Goal: Task Accomplishment & Management: Use online tool/utility

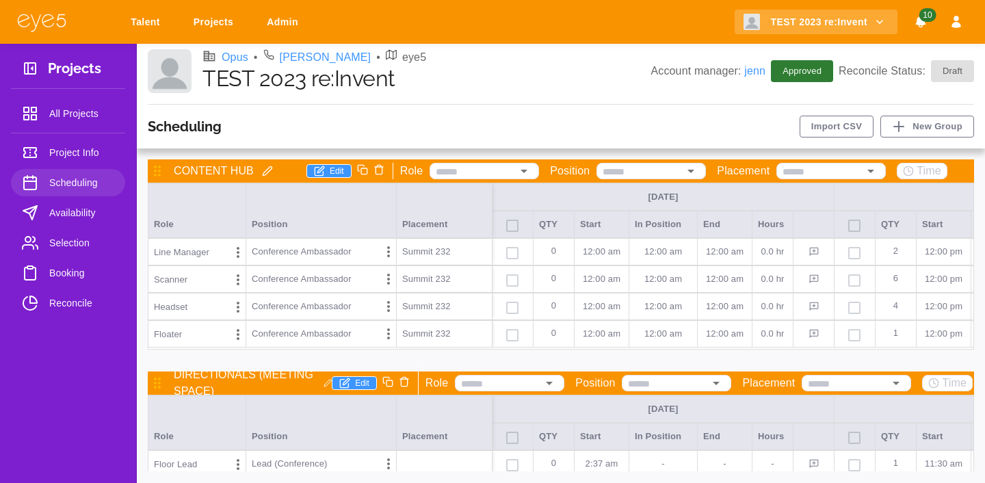
scroll to position [84, 0]
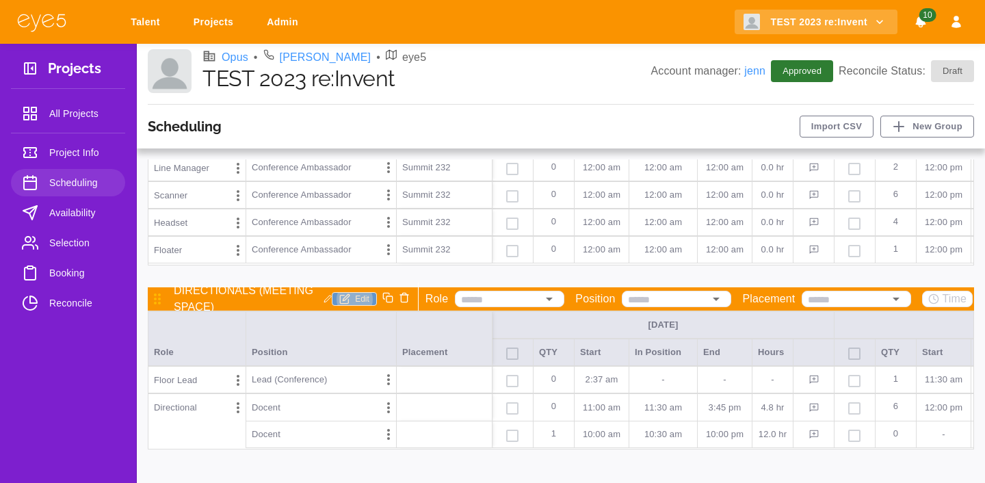
click at [357, 294] on button "Edit" at bounding box center [354, 299] width 45 height 14
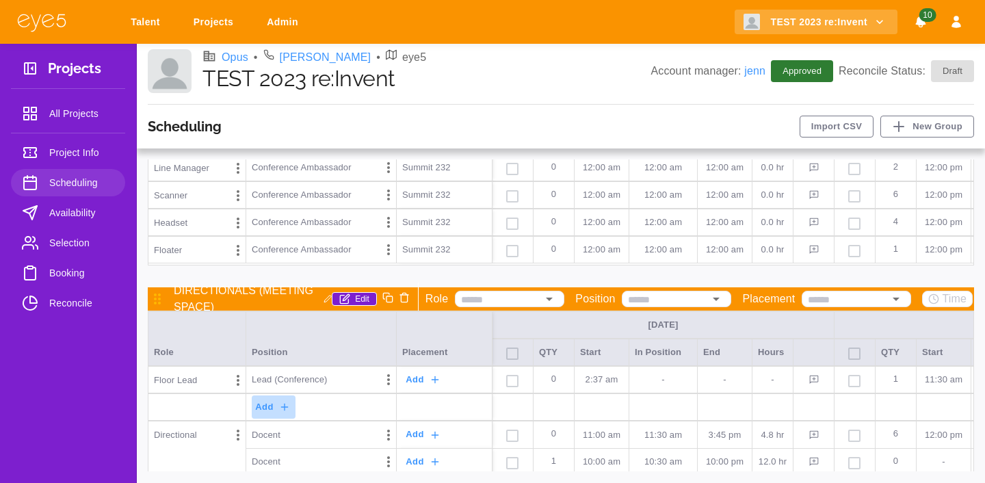
click at [280, 409] on icon "button" at bounding box center [284, 407] width 11 height 11
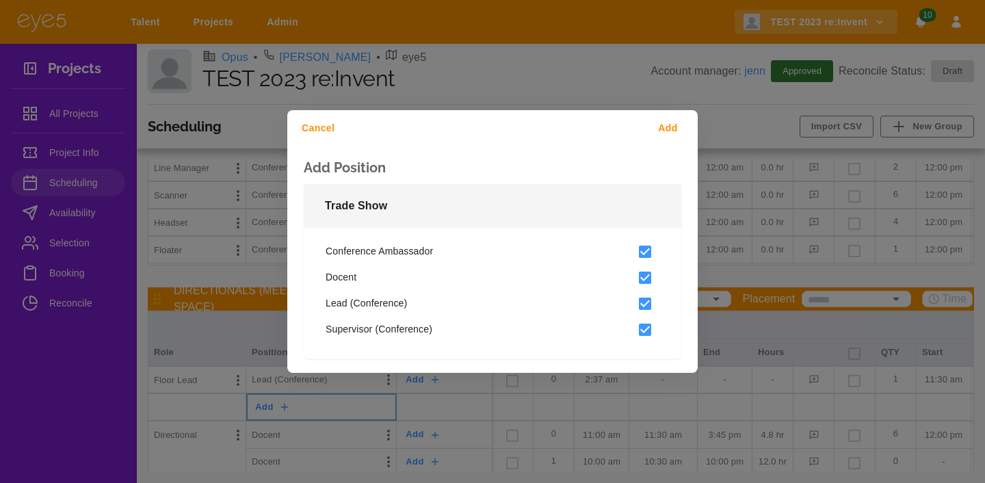
click at [675, 132] on button "Add" at bounding box center [671, 128] width 44 height 25
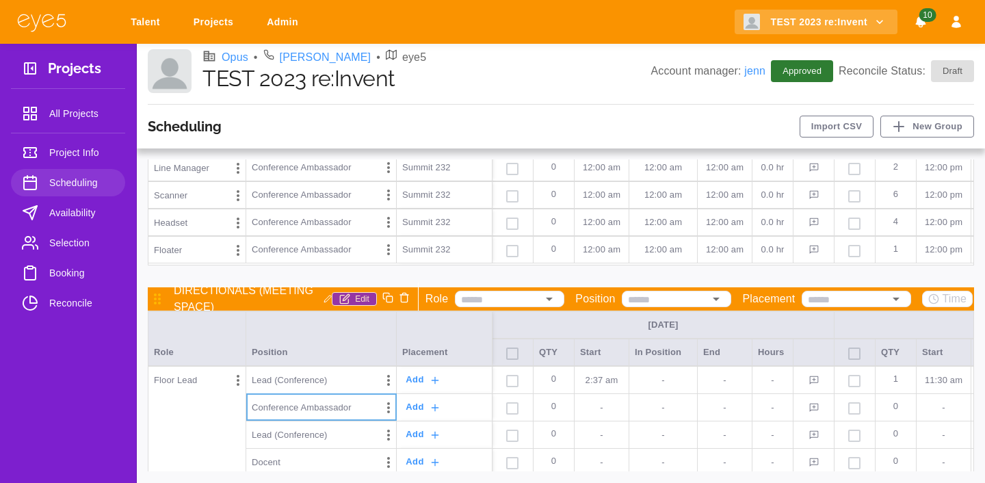
click at [361, 298] on button "Edit" at bounding box center [354, 299] width 45 height 14
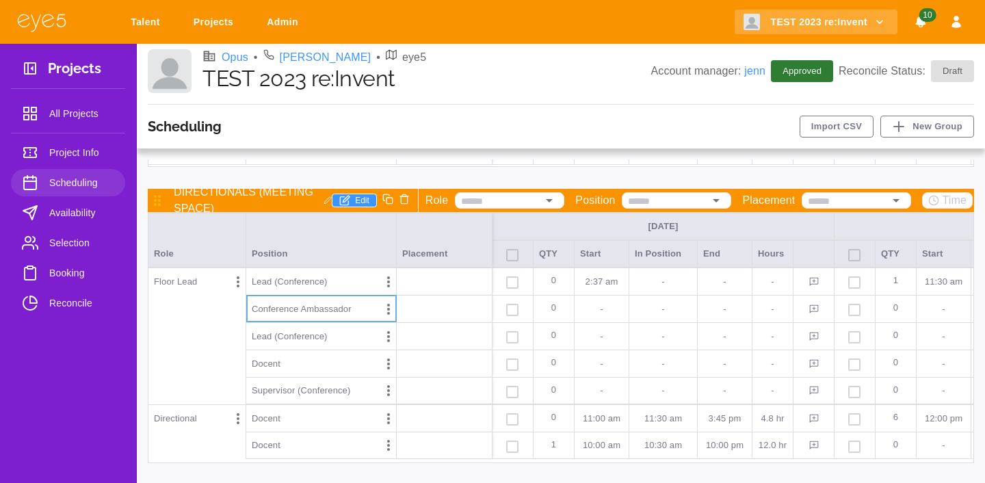
scroll to position [196, 0]
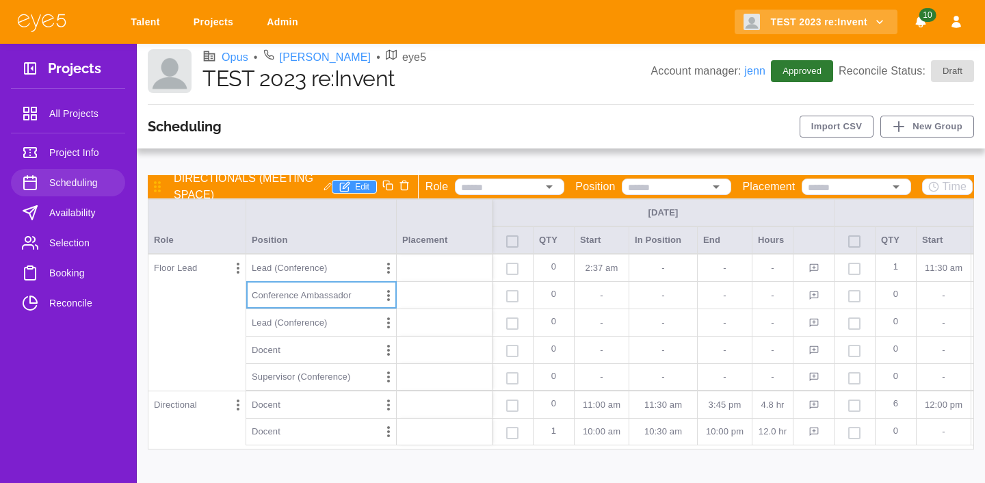
click at [617, 301] on p "-" at bounding box center [601, 296] width 43 height 14
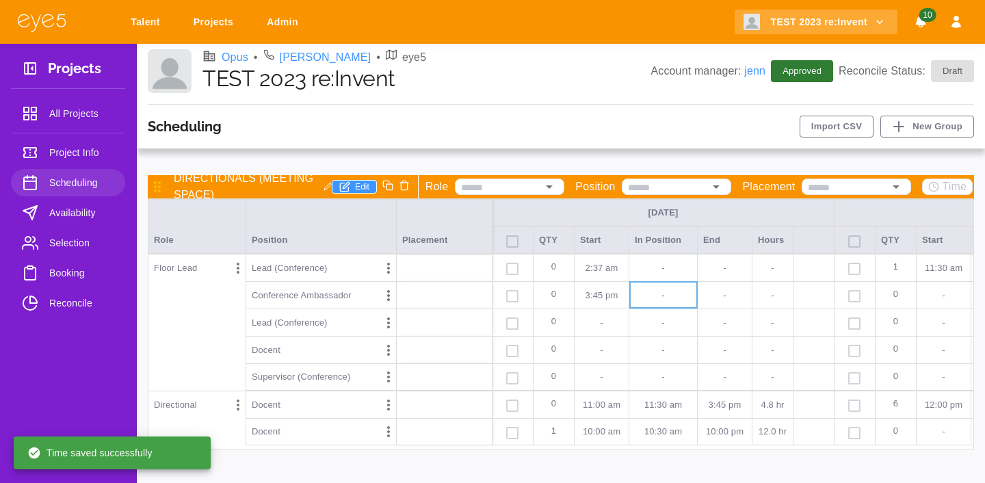
click at [660, 320] on p "-" at bounding box center [663, 323] width 57 height 14
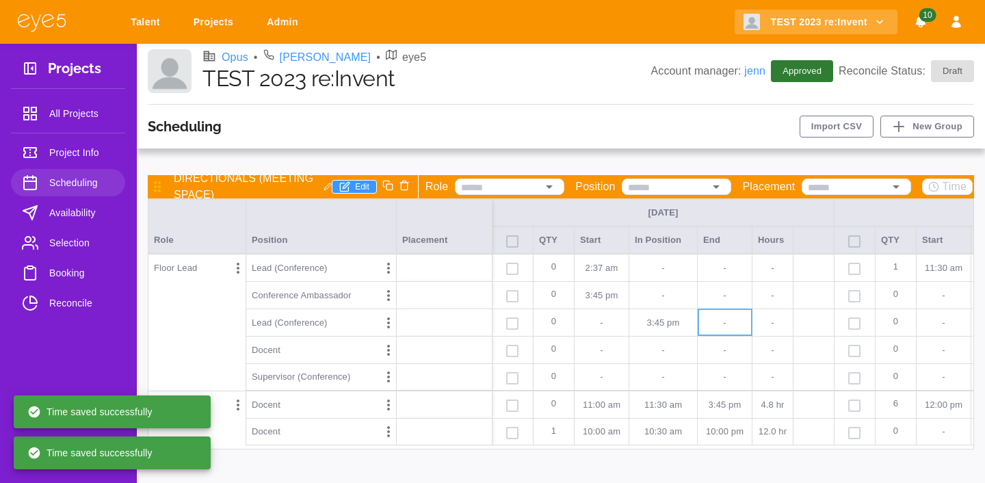
click at [729, 350] on p "-" at bounding box center [725, 351] width 43 height 14
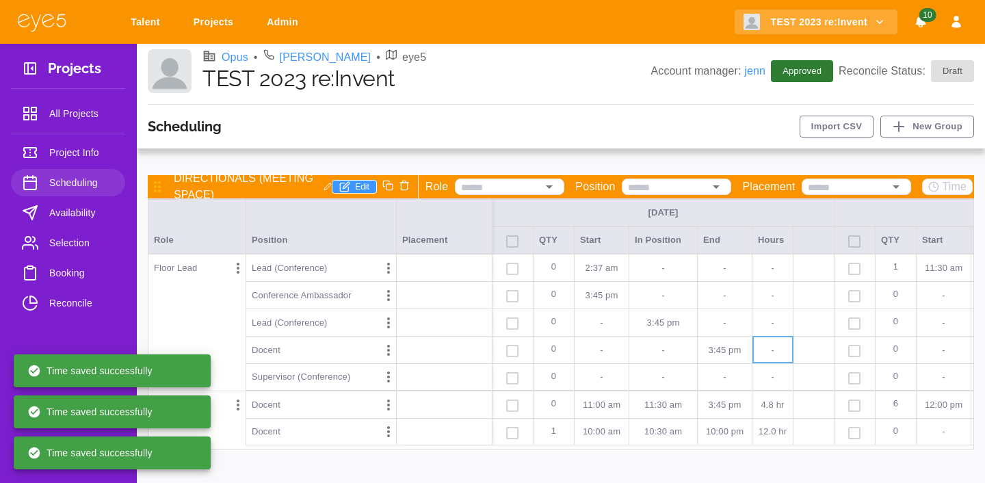
click at [733, 377] on p "-" at bounding box center [725, 377] width 43 height 14
click at [610, 377] on p "-" at bounding box center [601, 377] width 43 height 14
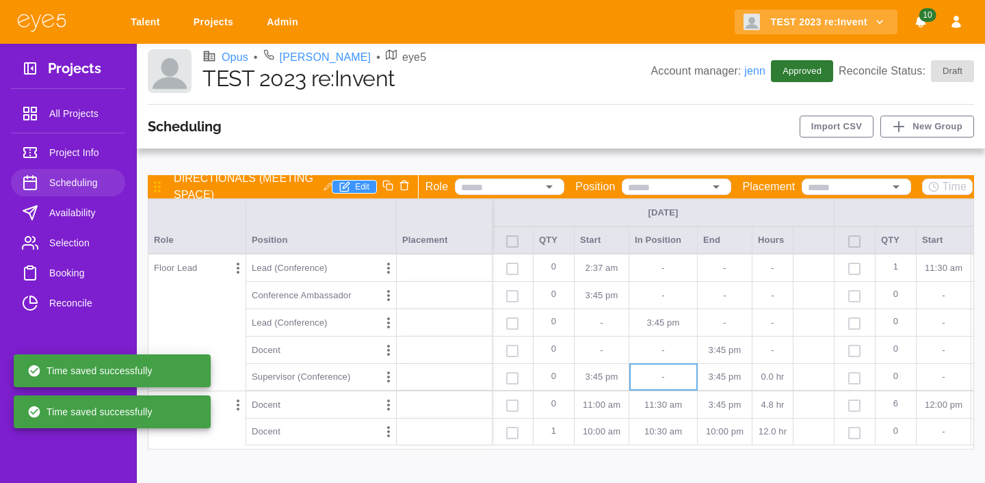
click at [721, 317] on p "-" at bounding box center [725, 323] width 43 height 14
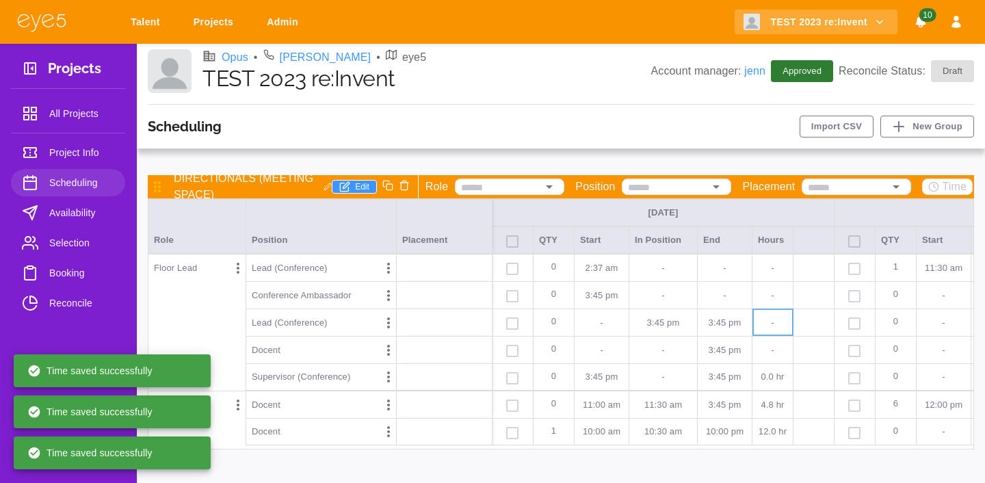
click at [736, 300] on p "-" at bounding box center [725, 296] width 43 height 14
click at [611, 329] on p "-" at bounding box center [601, 323] width 43 height 14
click at [651, 344] on p "-" at bounding box center [663, 351] width 57 height 14
click at [612, 354] on p "-" at bounding box center [601, 351] width 43 height 14
click at [652, 374] on p "-" at bounding box center [663, 377] width 57 height 14
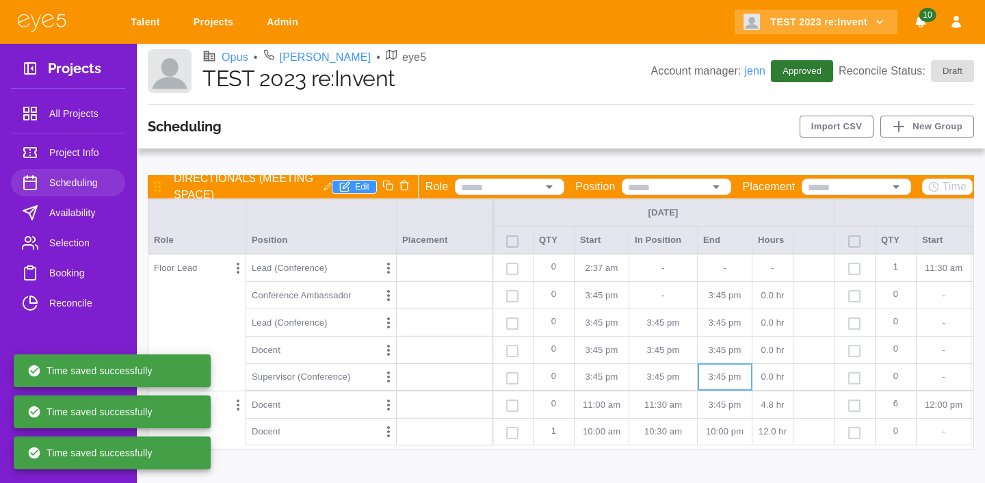
click at [661, 302] on div "-" at bounding box center [664, 294] width 68 height 27
